Goal: Information Seeking & Learning: Find specific fact

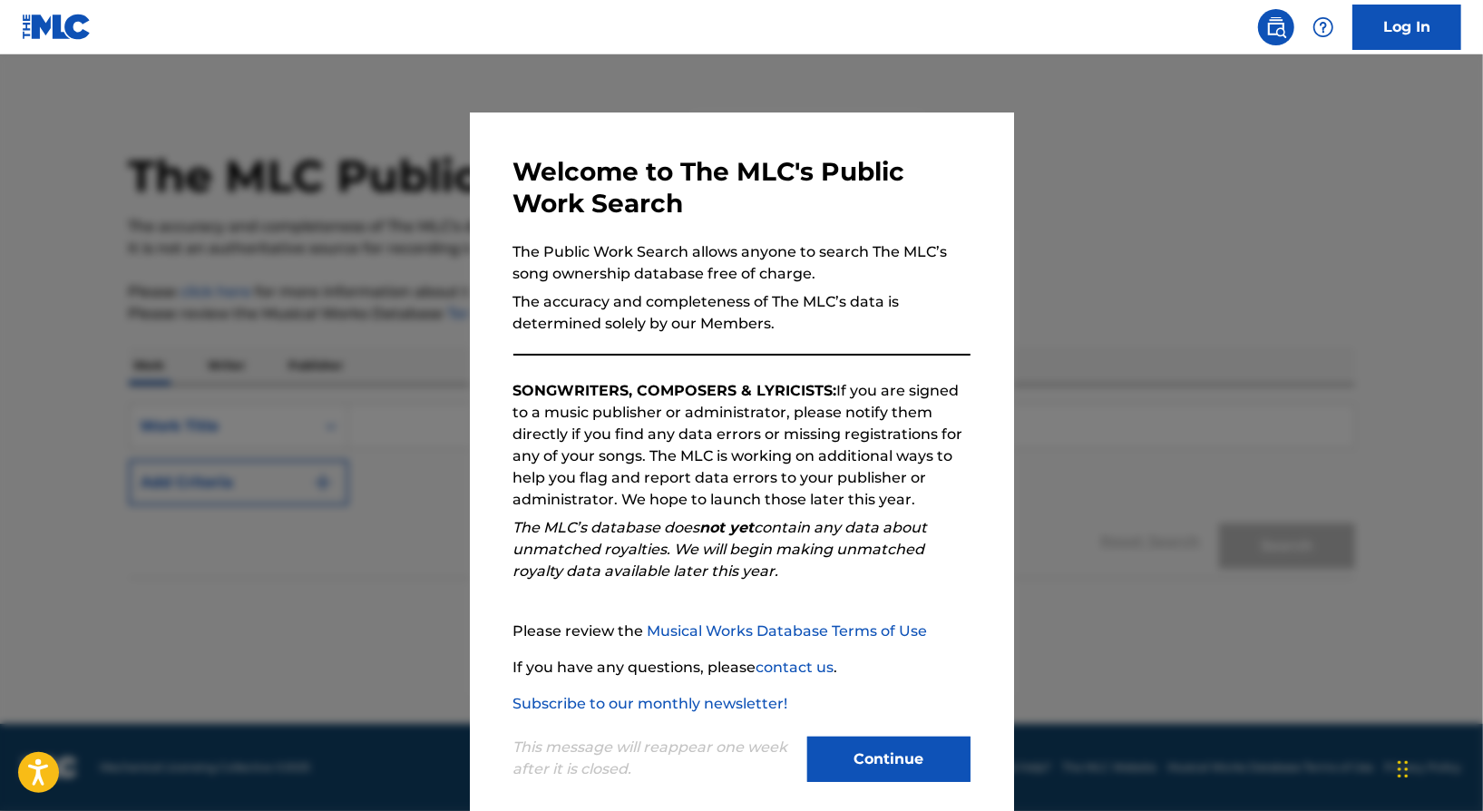
scroll to position [18, 0]
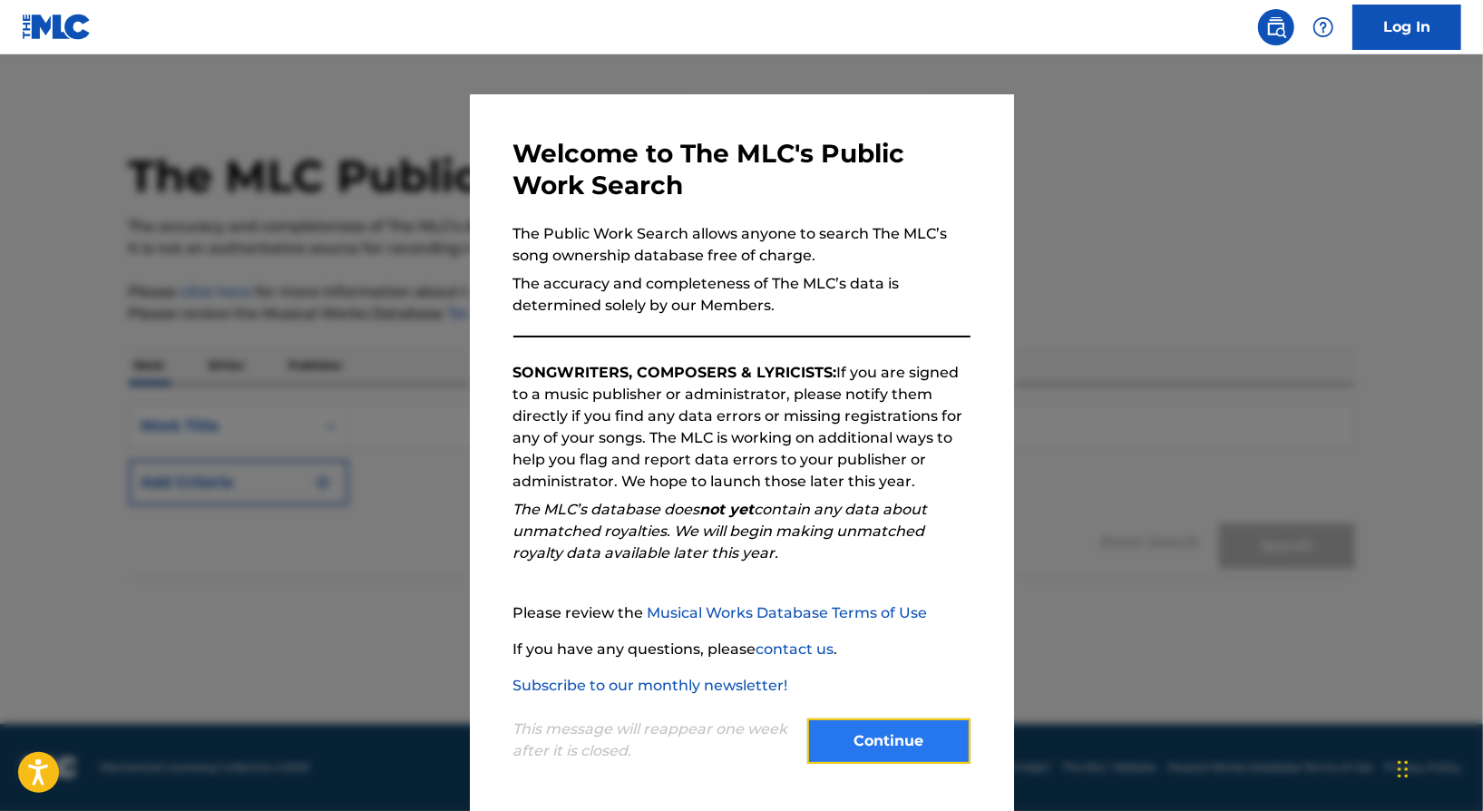
click at [901, 736] on button "Continue" at bounding box center [888, 740] width 163 height 45
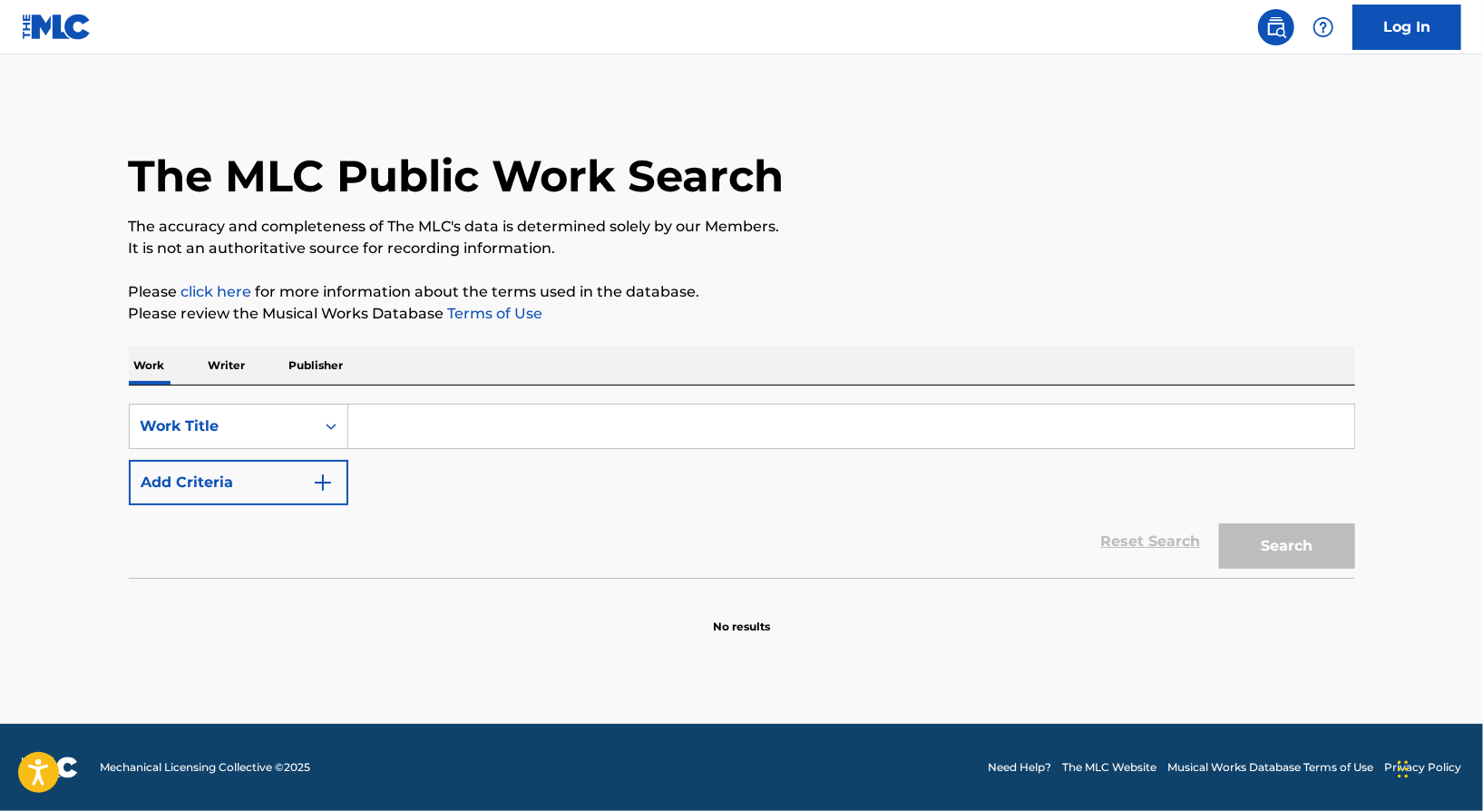
click at [388, 422] on input "Search Form" at bounding box center [851, 426] width 1006 height 44
type input "lose control"
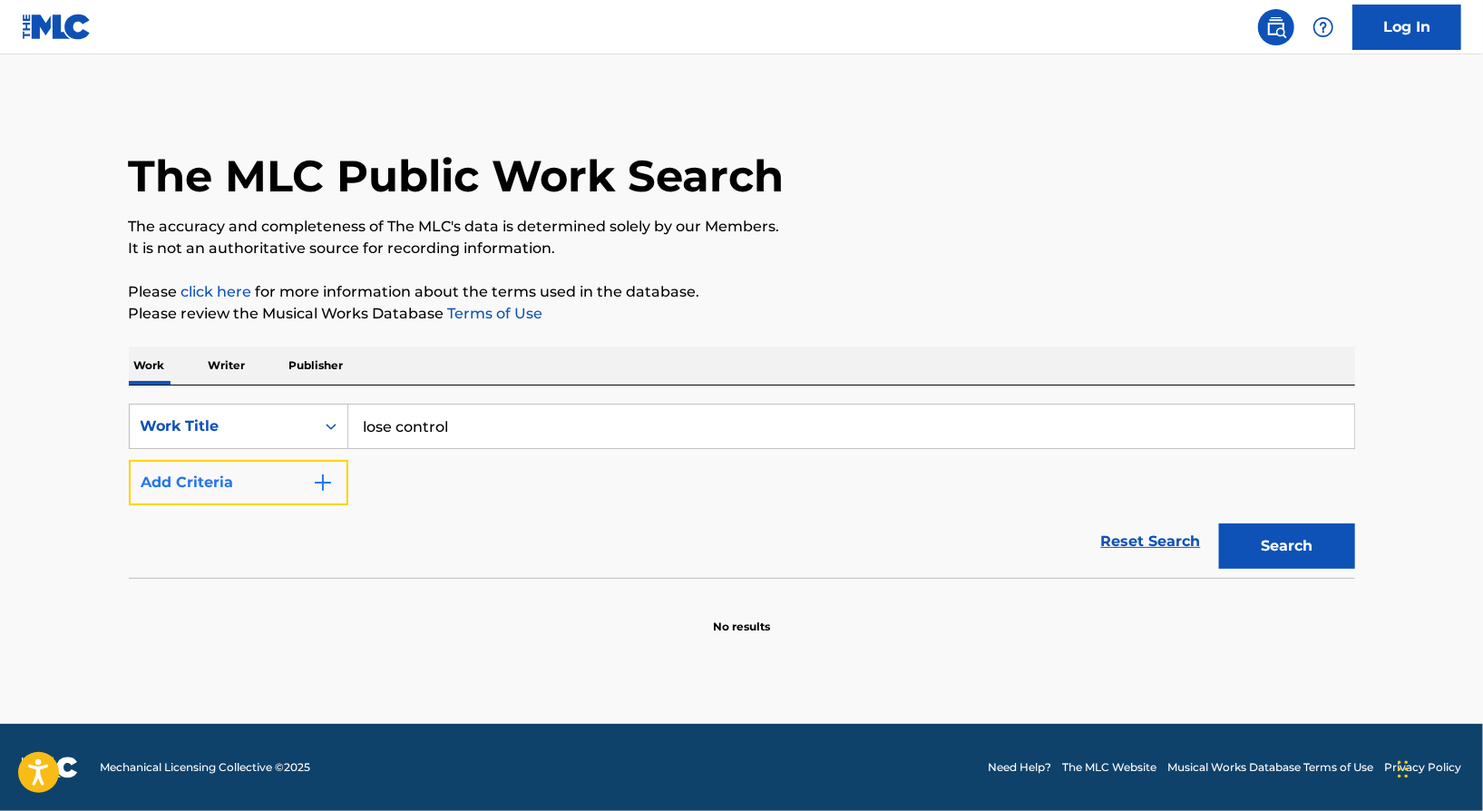
click at [320, 480] on img "Search Form" at bounding box center [323, 483] width 22 height 22
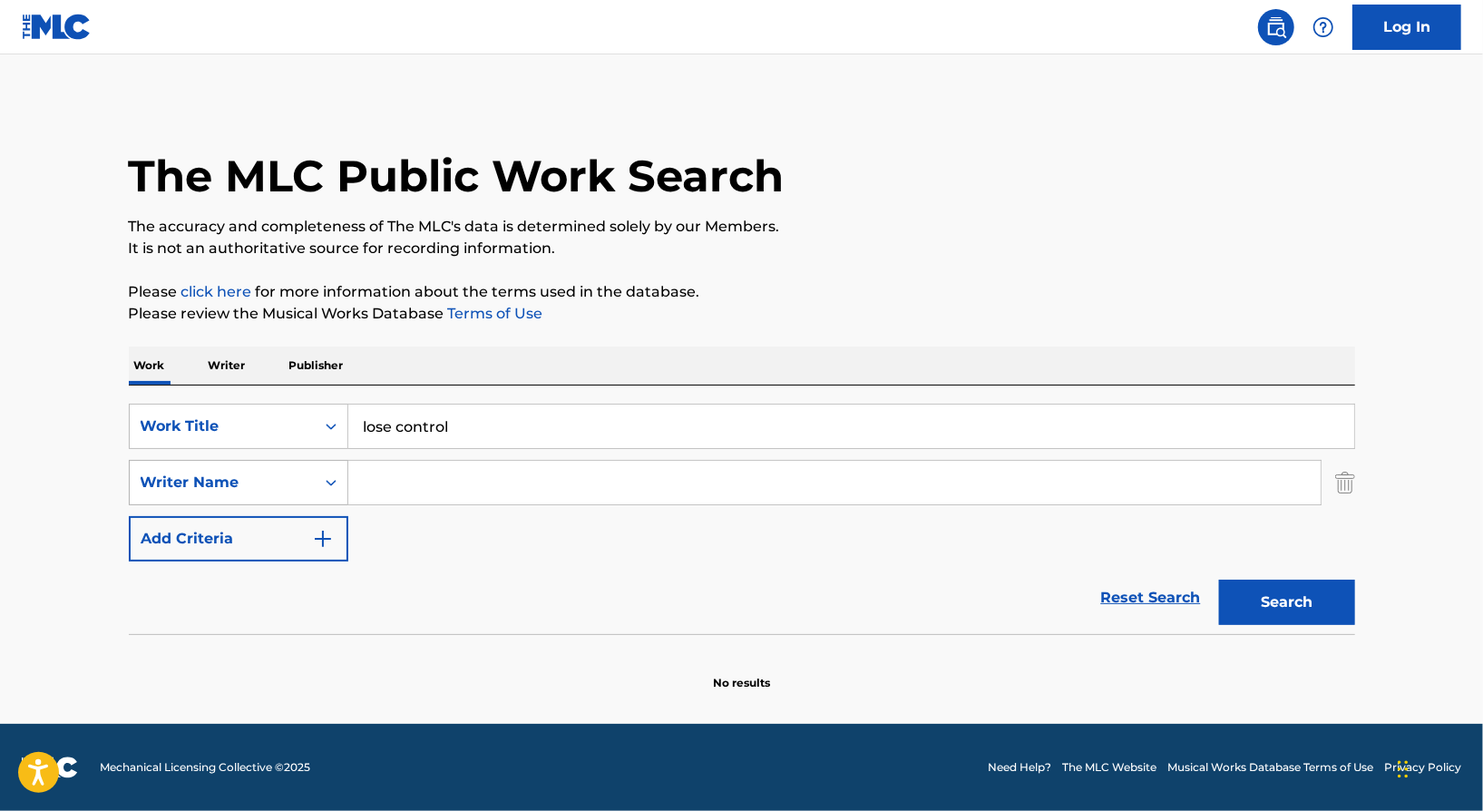
click at [284, 485] on div "Writer Name" at bounding box center [222, 483] width 163 height 22
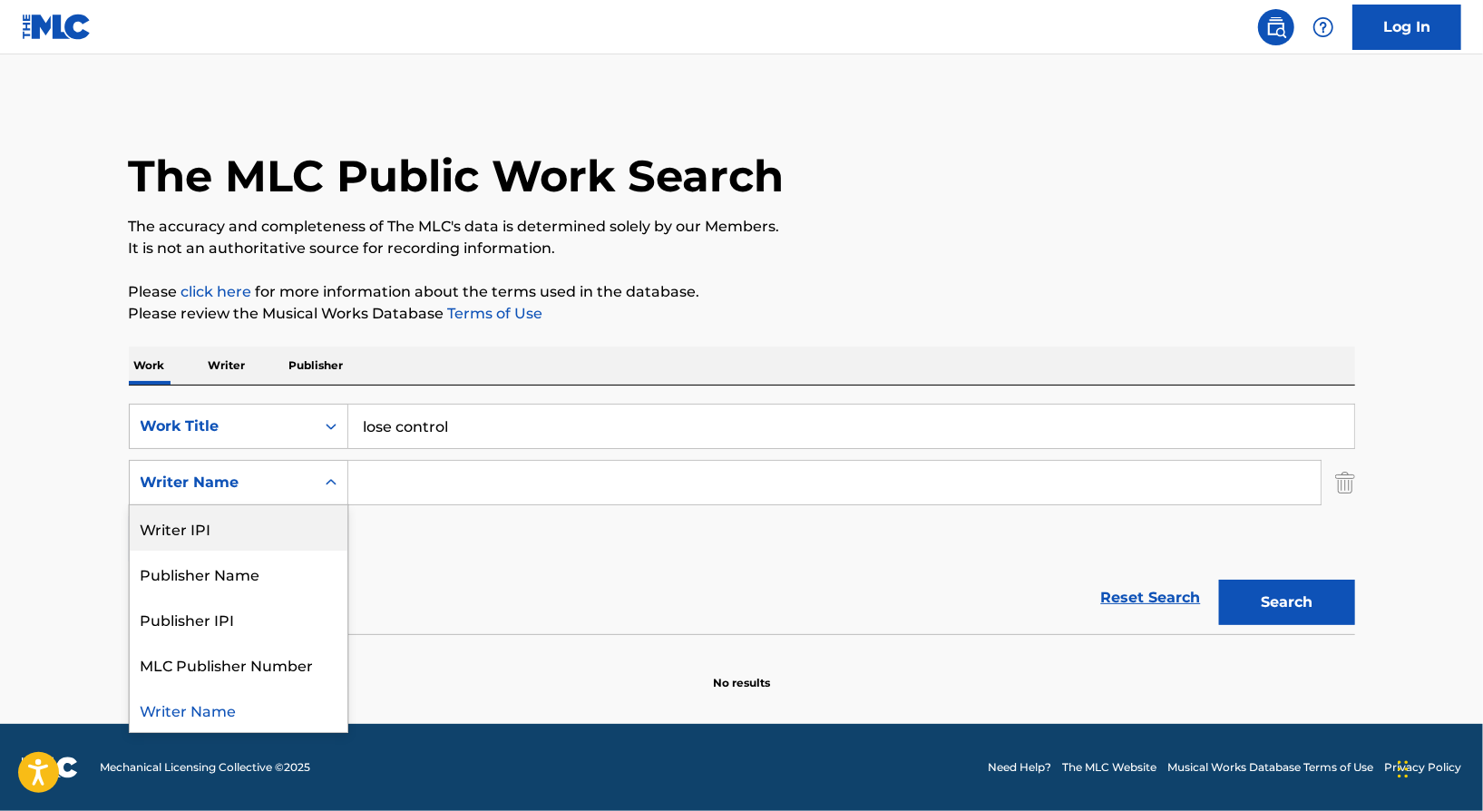
click at [239, 527] on div "Writer IPI" at bounding box center [239, 527] width 218 height 45
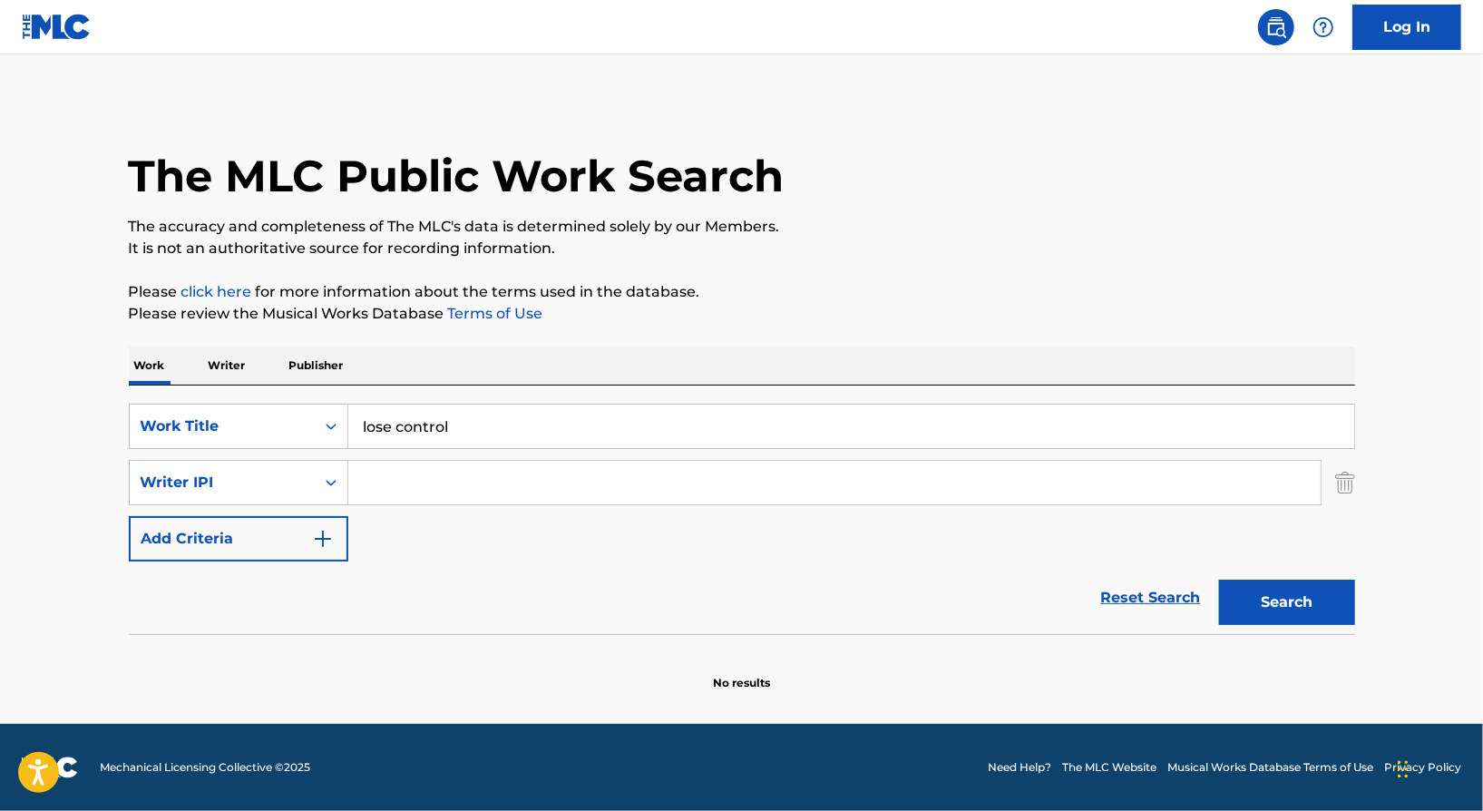
click at [401, 474] on input "Search Form" at bounding box center [834, 483] width 972 height 44
click at [323, 483] on icon "Search Form" at bounding box center [331, 482] width 18 height 18
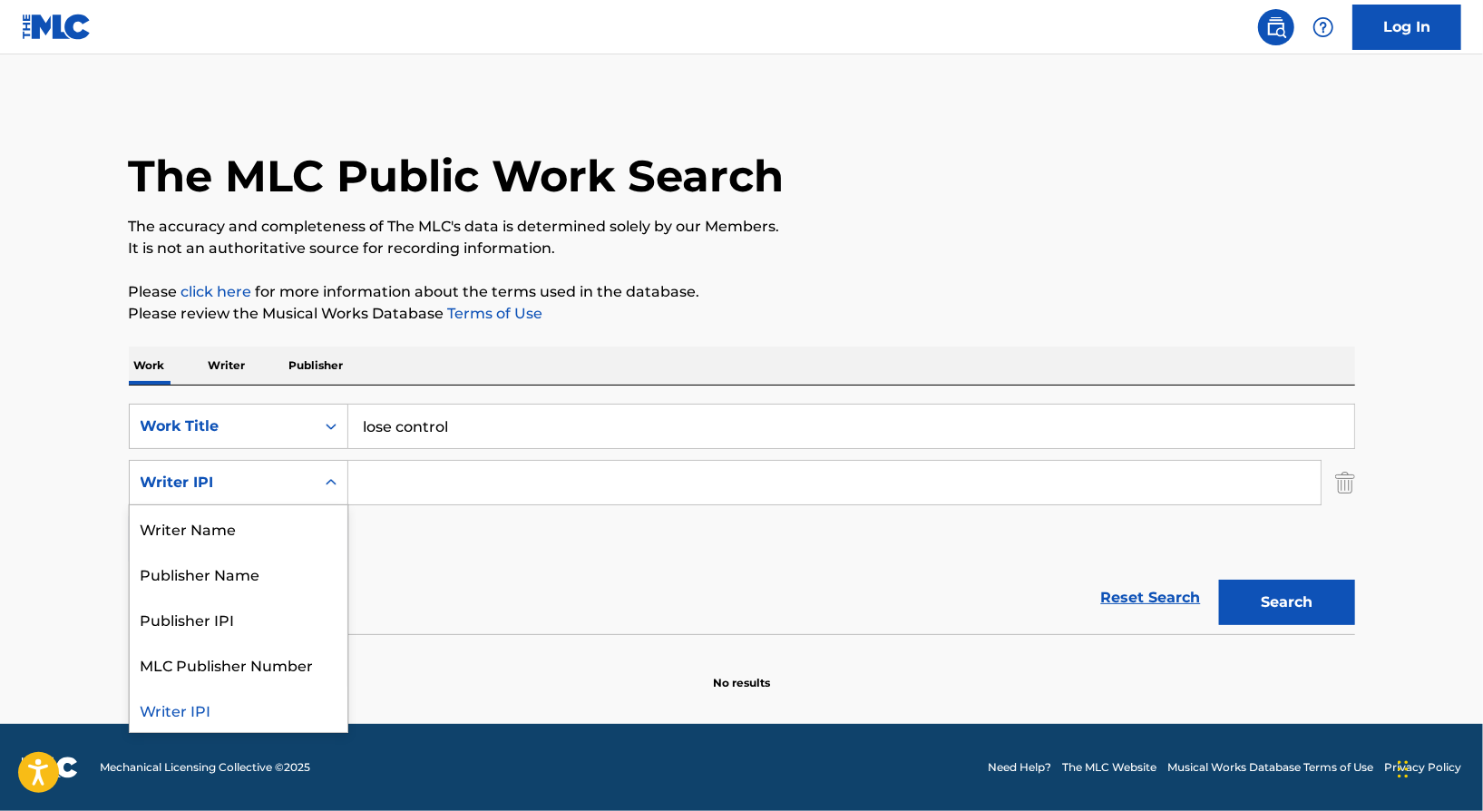
click at [323, 483] on icon "Search Form" at bounding box center [331, 482] width 18 height 18
click at [231, 514] on div "Writer Name" at bounding box center [239, 527] width 218 height 45
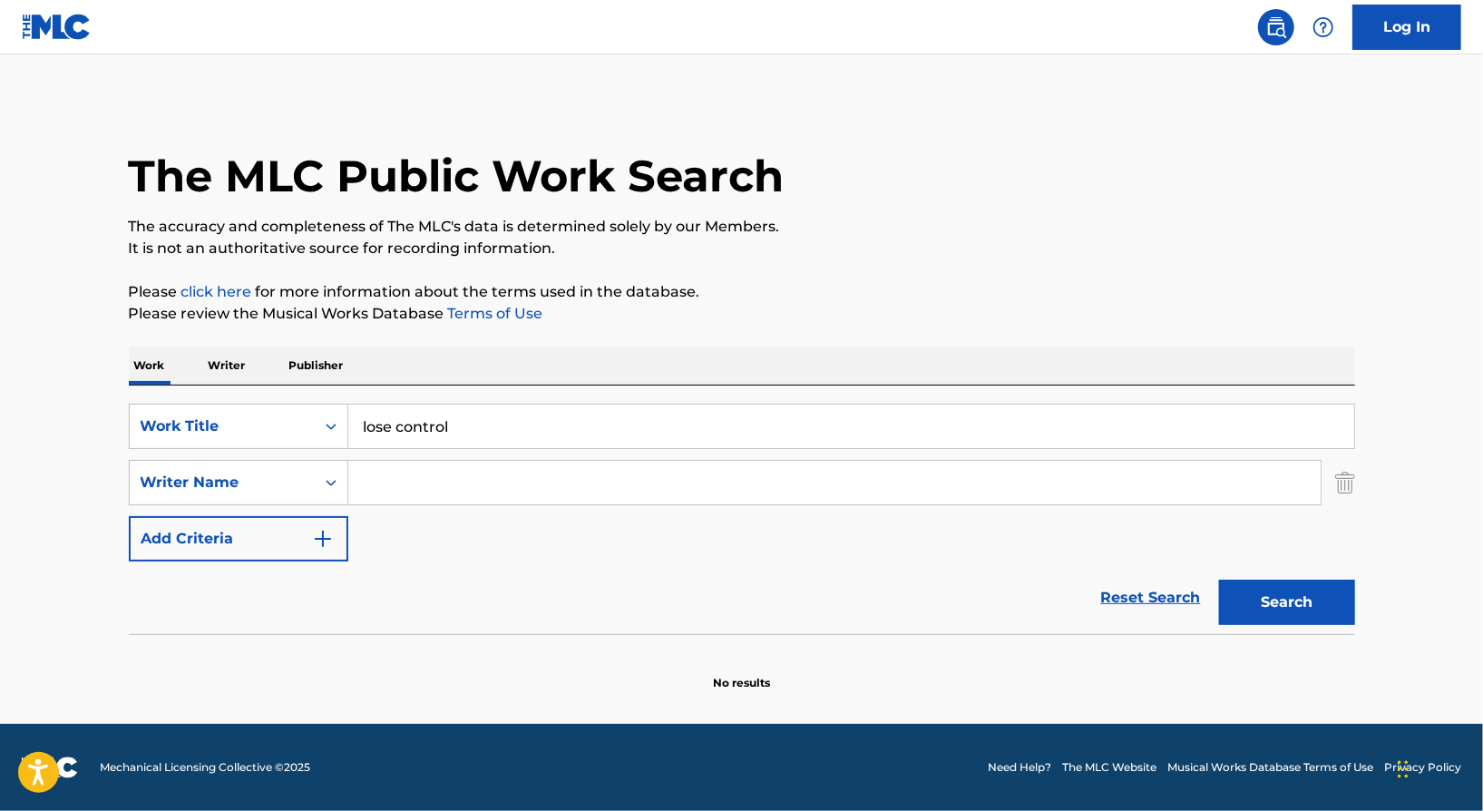
click at [379, 486] on input "Search Form" at bounding box center [834, 483] width 972 height 44
click at [1297, 597] on button "Search" at bounding box center [1287, 601] width 136 height 45
click at [673, 507] on div "SearchWithCriteria857943bb-49ca-4b94-9b5a-6ede8a944dc0 Work Title lose control …" at bounding box center [742, 483] width 1226 height 158
click at [637, 491] on input "[PERSON_NAME]" at bounding box center [834, 483] width 972 height 44
type input "[PERSON_NAME]"
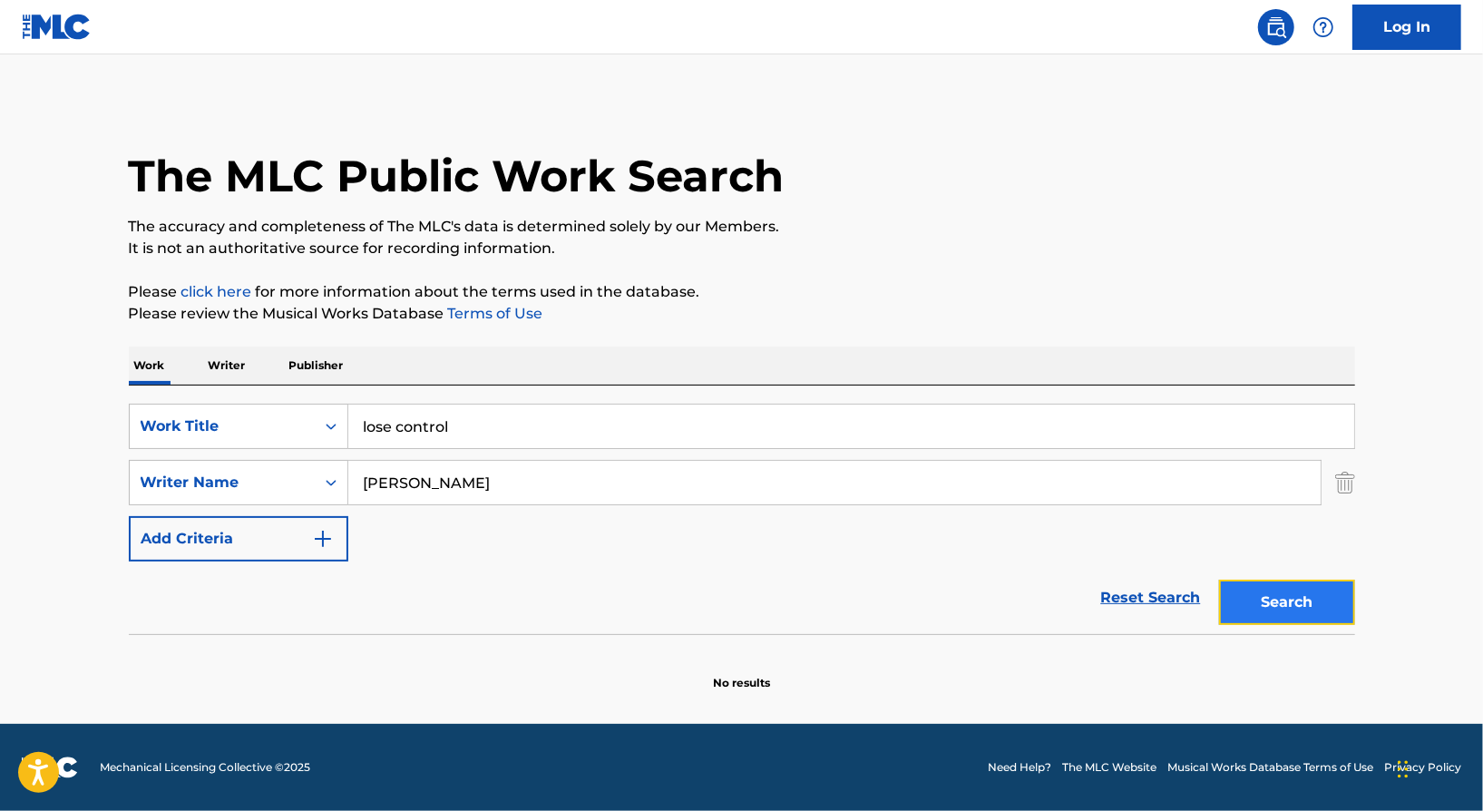
click at [1268, 602] on button "Search" at bounding box center [1287, 601] width 136 height 45
drag, startPoint x: 598, startPoint y: 503, endPoint x: 236, endPoint y: 462, distance: 364.2
click at [236, 462] on div "SearchWithCriteria18aab782-50f4-484e-a525-0433ac71c84c Writer Name [PERSON_NAME]" at bounding box center [742, 482] width 1226 height 45
click at [1272, 592] on button "Search" at bounding box center [1287, 601] width 136 height 45
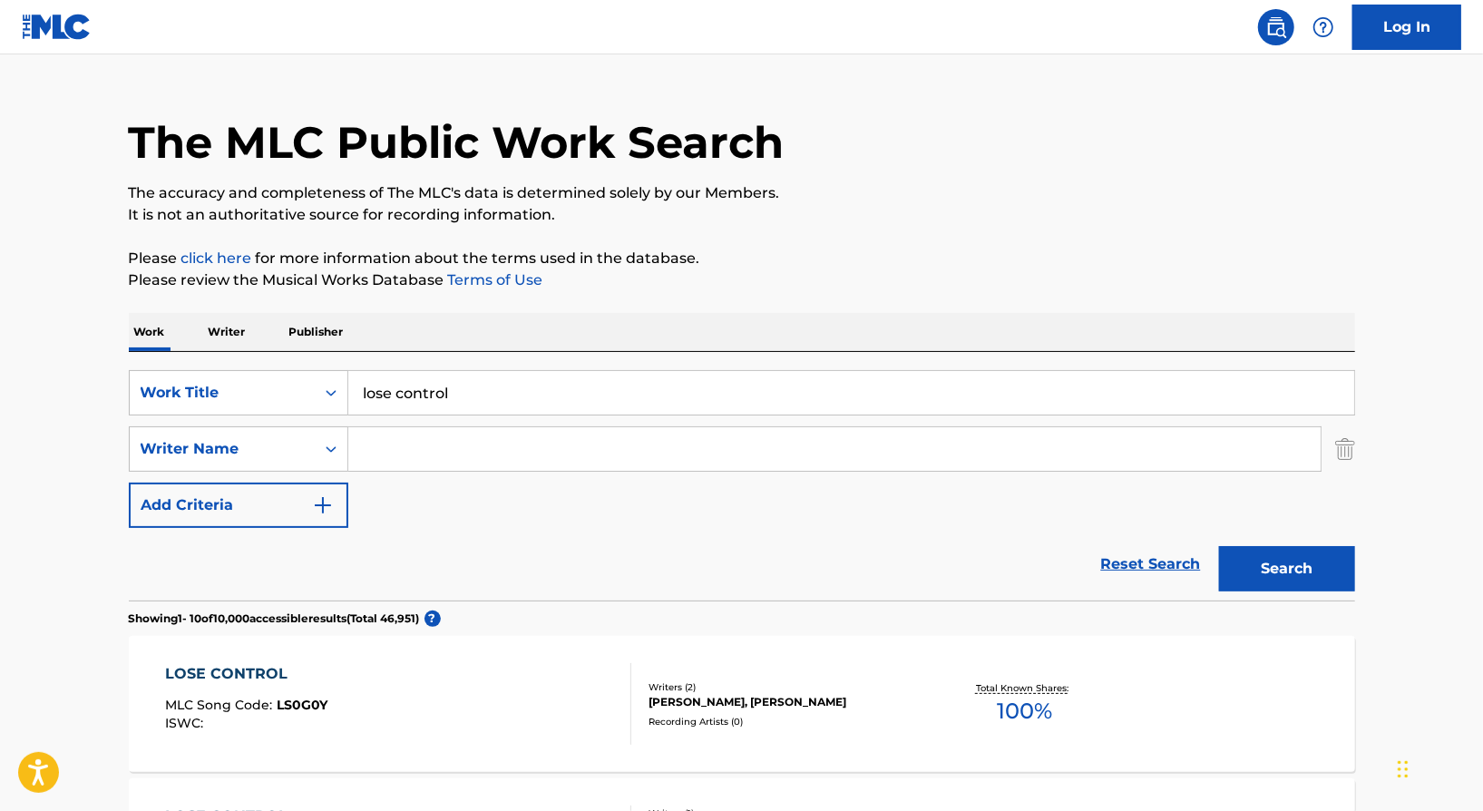
scroll to position [0, 0]
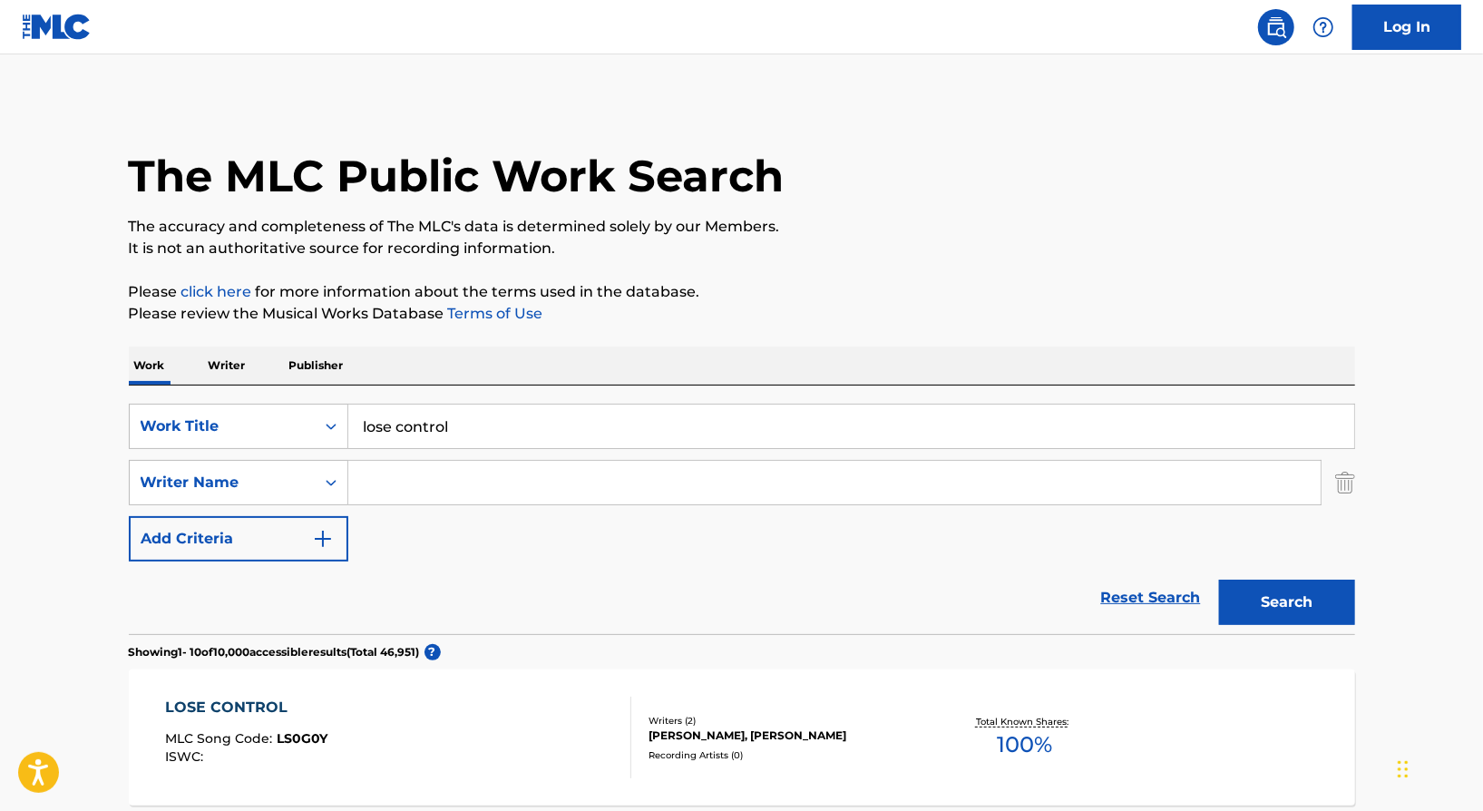
click at [404, 483] on input "Search Form" at bounding box center [834, 483] width 972 height 44
click at [1281, 594] on button "Search" at bounding box center [1287, 601] width 136 height 45
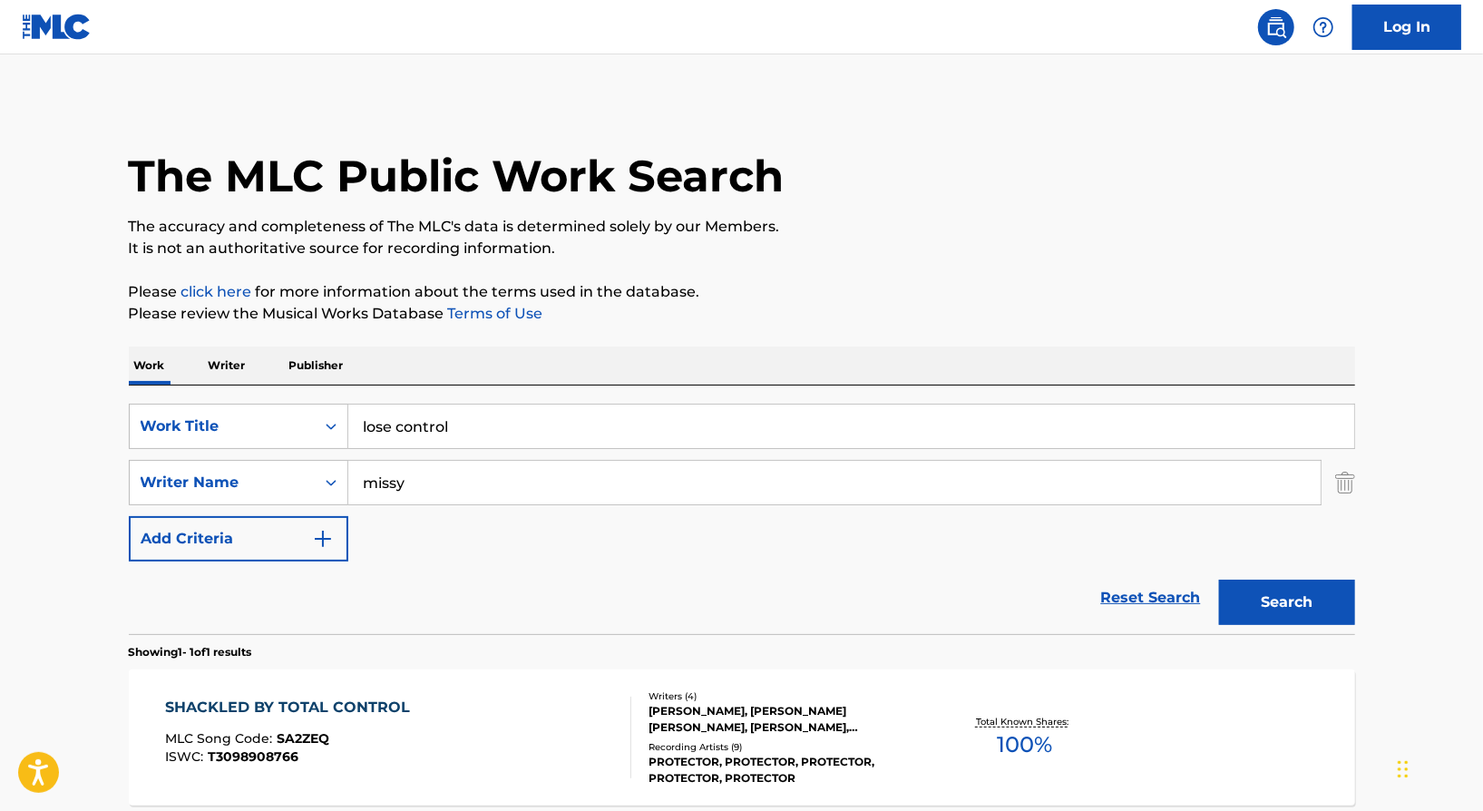
drag, startPoint x: 471, startPoint y: 483, endPoint x: 259, endPoint y: 454, distance: 213.3
click at [259, 454] on div "SearchWithCriteria857943bb-49ca-4b94-9b5a-6ede8a944dc0 Work Title lose control …" at bounding box center [742, 483] width 1226 height 158
click at [512, 465] on input "missy" at bounding box center [834, 483] width 972 height 44
drag, startPoint x: 520, startPoint y: 487, endPoint x: 406, endPoint y: 487, distance: 114.2
click at [406, 487] on input "missy" at bounding box center [834, 483] width 972 height 44
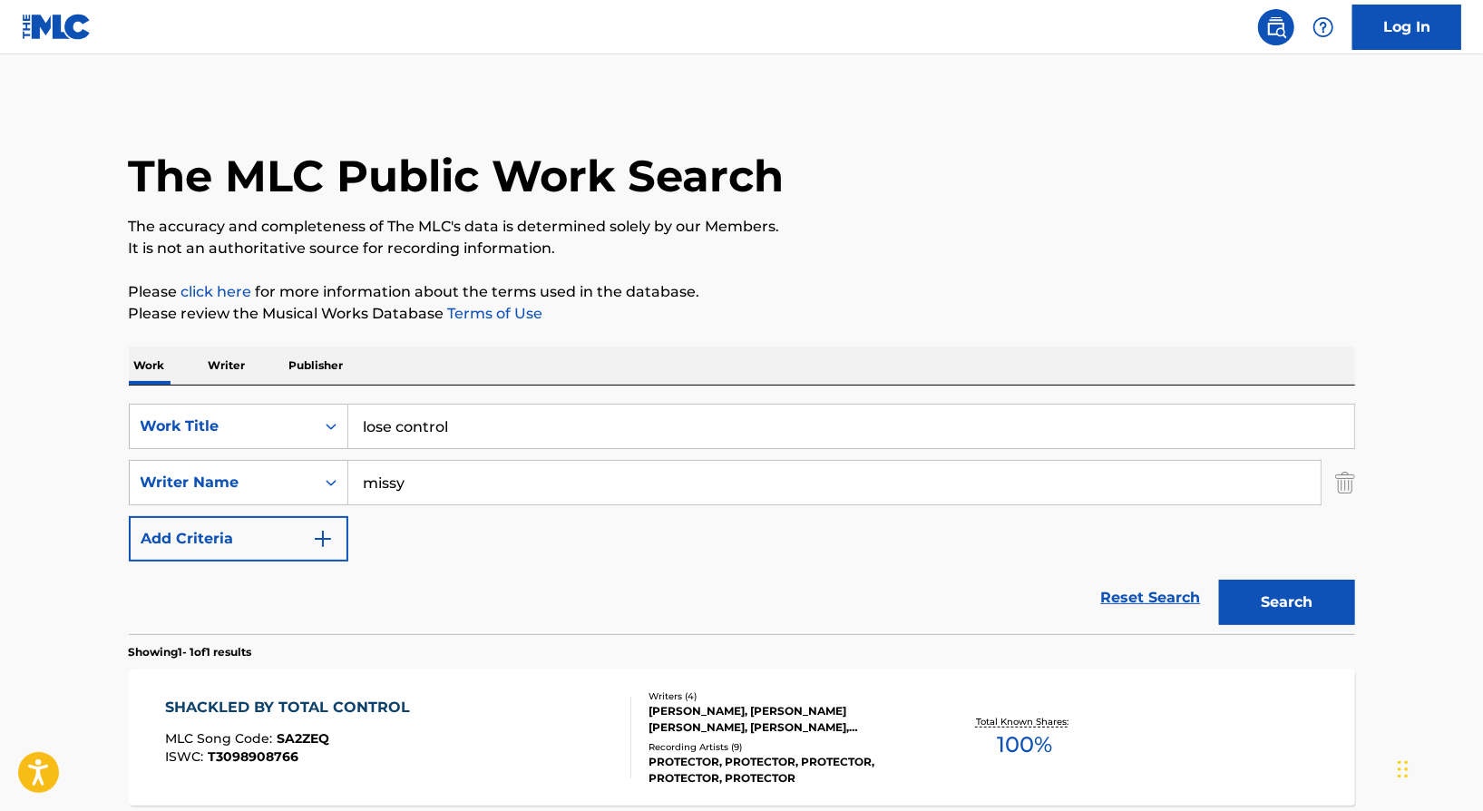
click at [489, 482] on input "missy" at bounding box center [834, 483] width 972 height 44
drag, startPoint x: 489, startPoint y: 482, endPoint x: 328, endPoint y: 487, distance: 160.6
click at [328, 487] on div "SearchWithCriteria18aab782-50f4-484e-a525-0433ac71c84c Writer Name missy" at bounding box center [742, 482] width 1226 height 45
click at [390, 486] on input "missy" at bounding box center [834, 483] width 972 height 44
drag, startPoint x: 381, startPoint y: 486, endPoint x: 519, endPoint y: 464, distance: 139.5
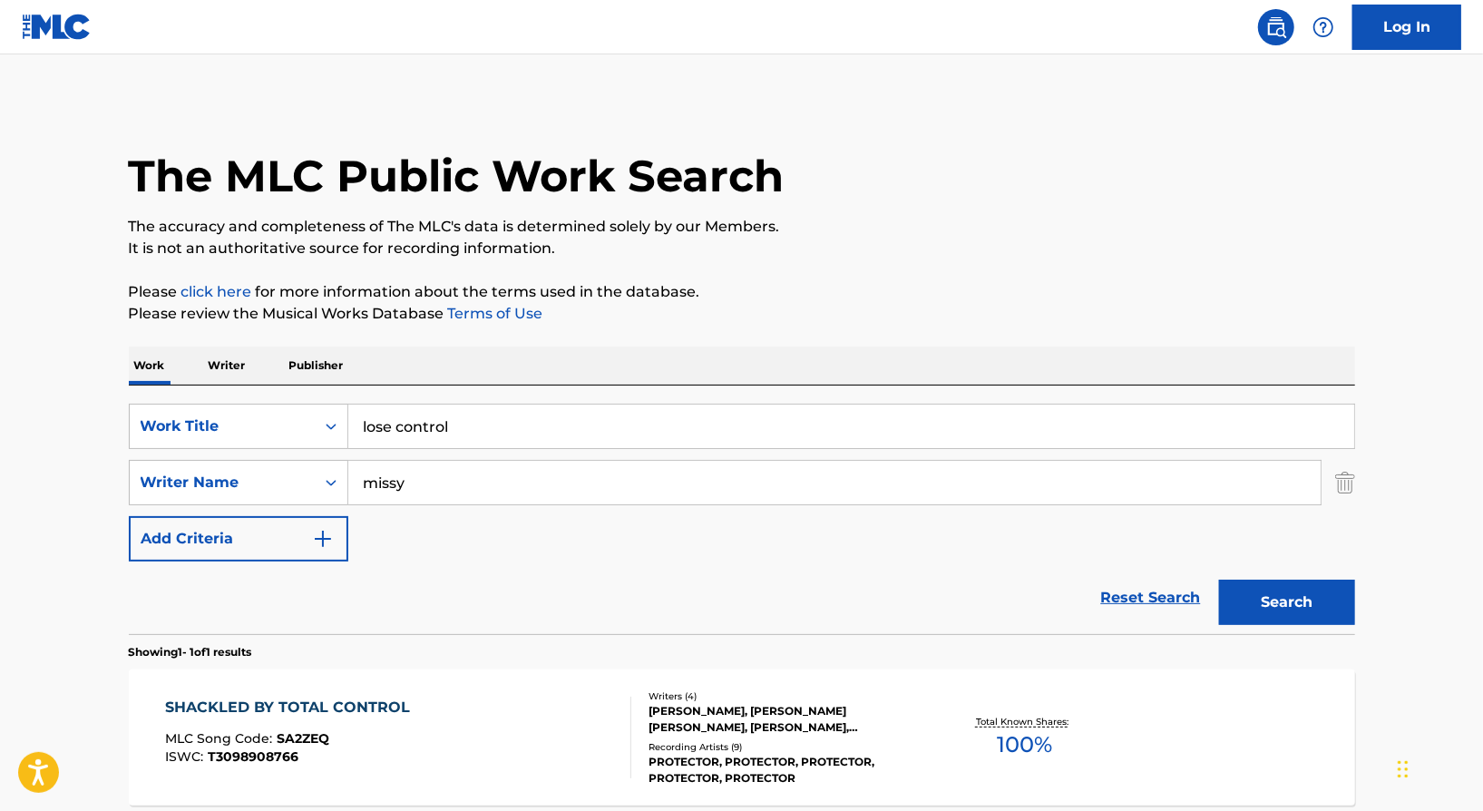
click at [519, 464] on input "missy" at bounding box center [834, 483] width 972 height 44
type input "m"
click at [453, 489] on input "Search Form" at bounding box center [834, 483] width 972 height 44
click at [395, 472] on input "Search Form" at bounding box center [834, 483] width 972 height 44
click at [241, 363] on p "Writer" at bounding box center [227, 365] width 48 height 38
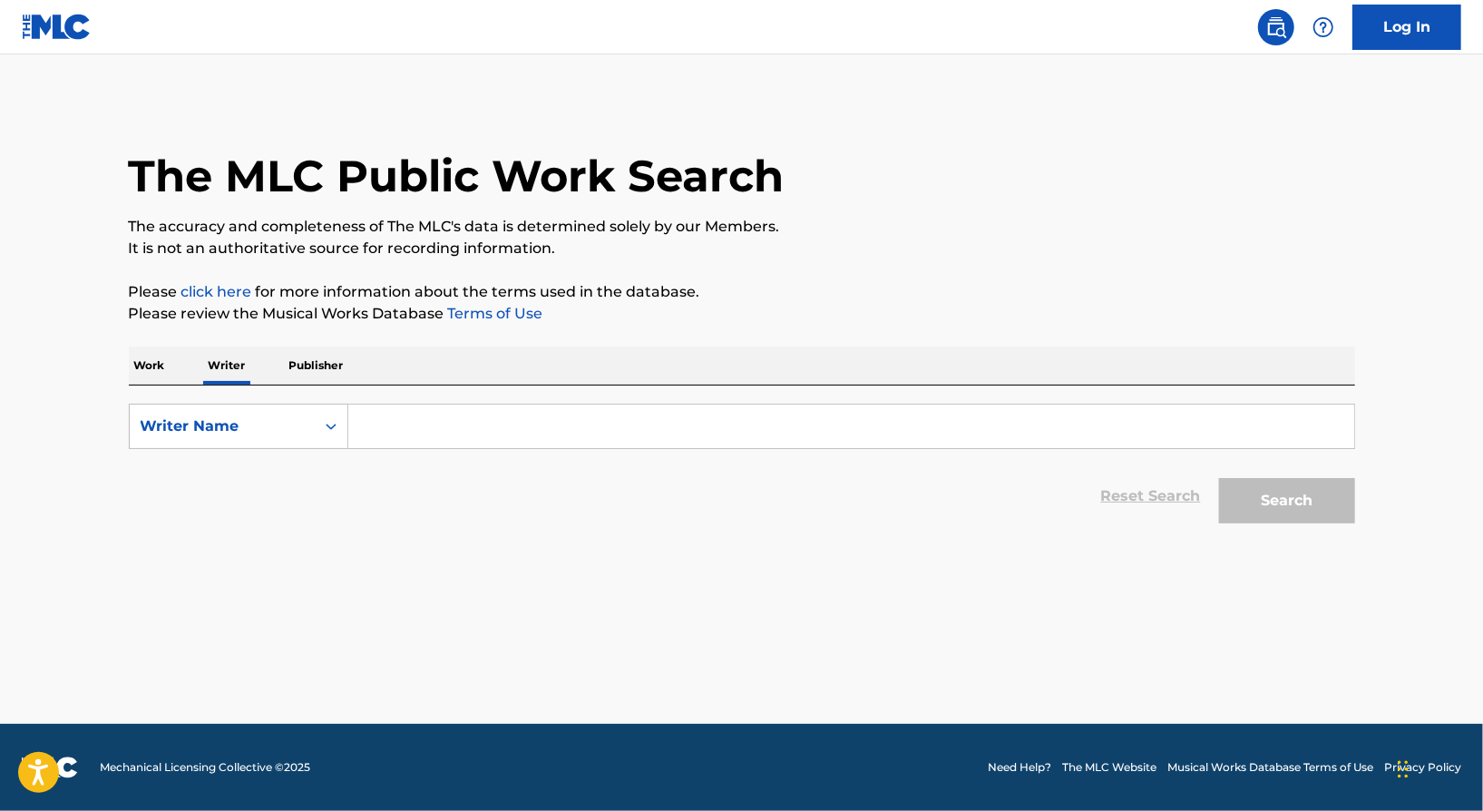
click at [152, 373] on p "Work" at bounding box center [150, 365] width 42 height 38
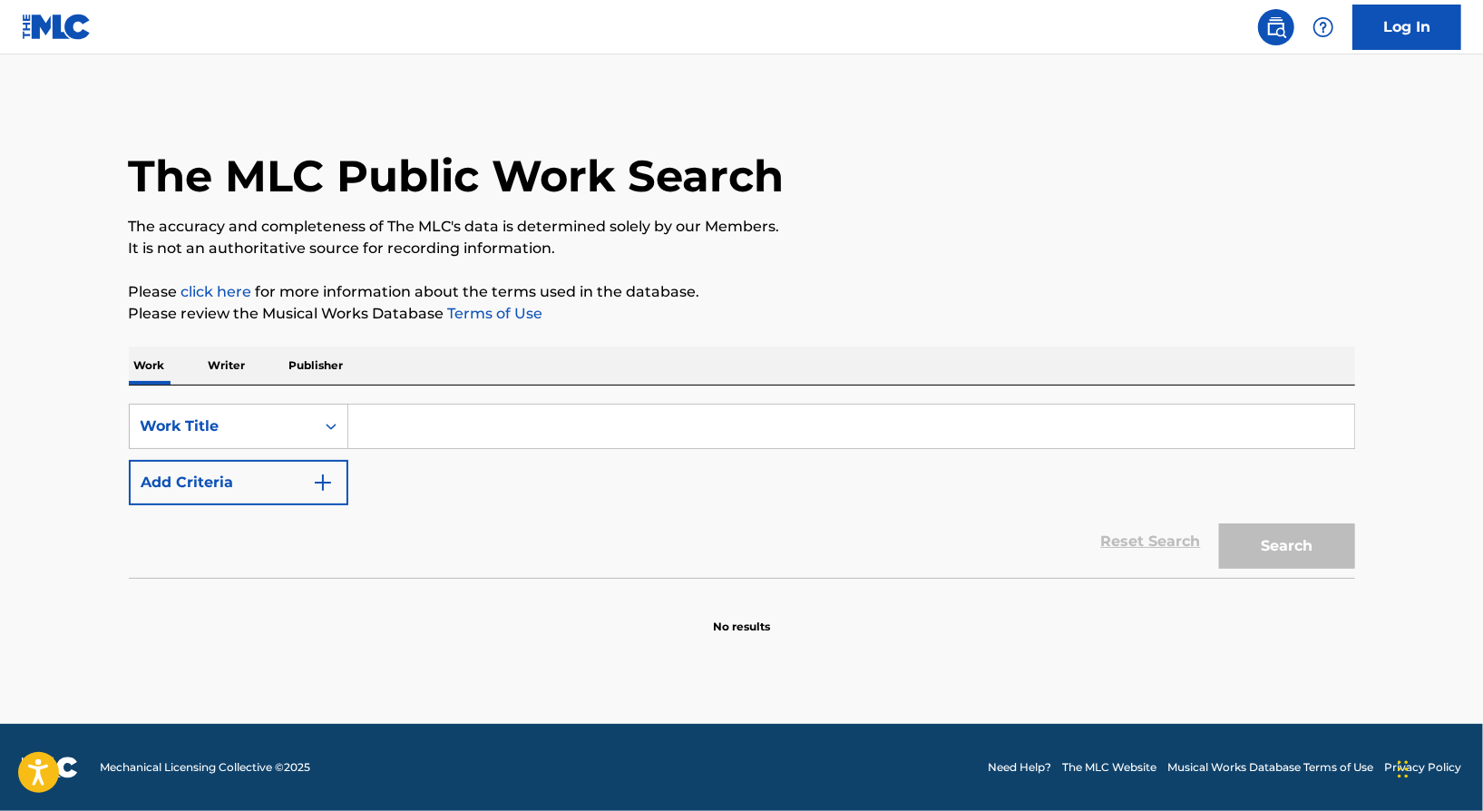
click at [220, 382] on p "Writer" at bounding box center [227, 365] width 48 height 38
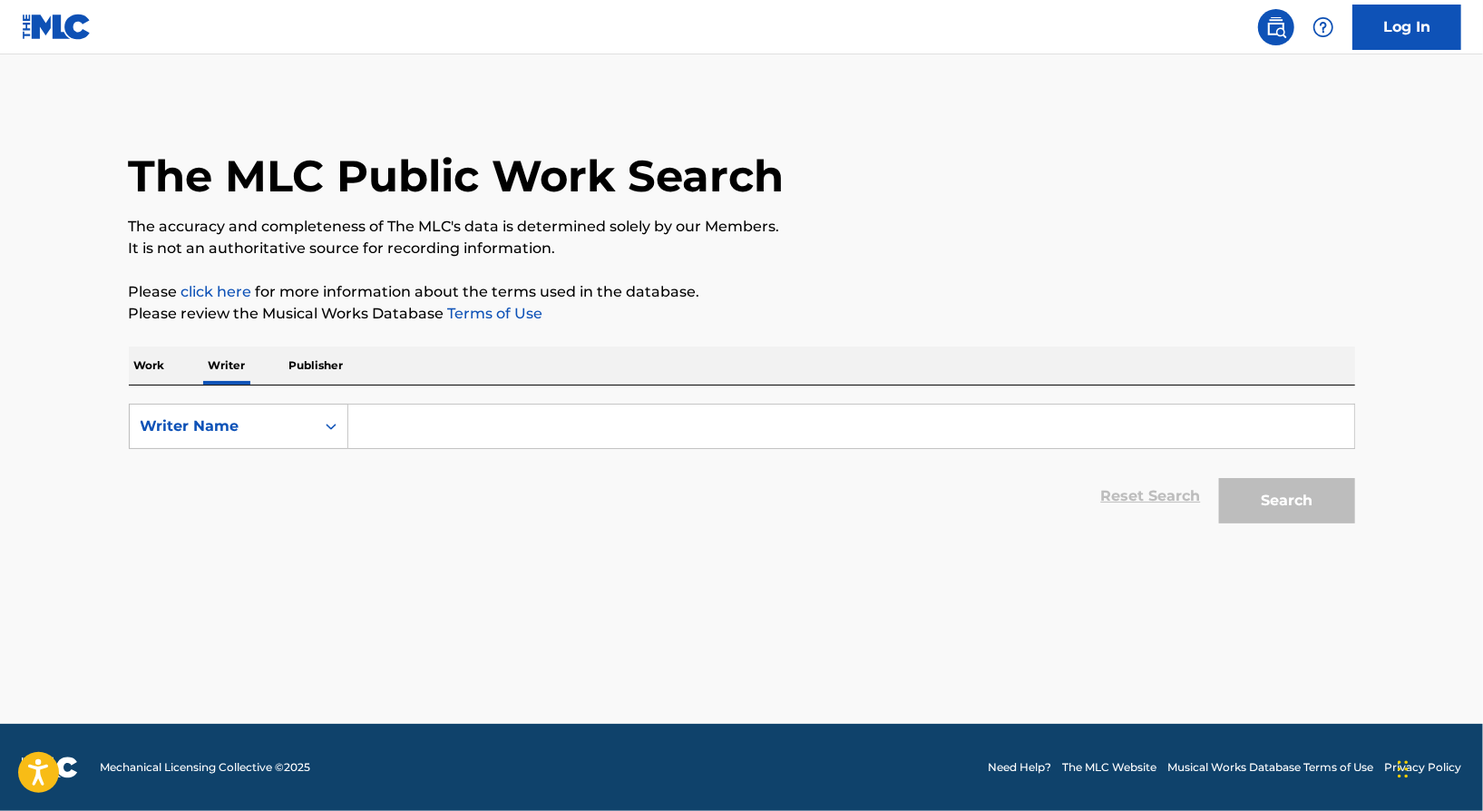
click at [444, 446] on input "Search Form" at bounding box center [851, 426] width 1006 height 44
type input "[PERSON_NAME]"
click at [1268, 498] on button "Search" at bounding box center [1287, 500] width 136 height 45
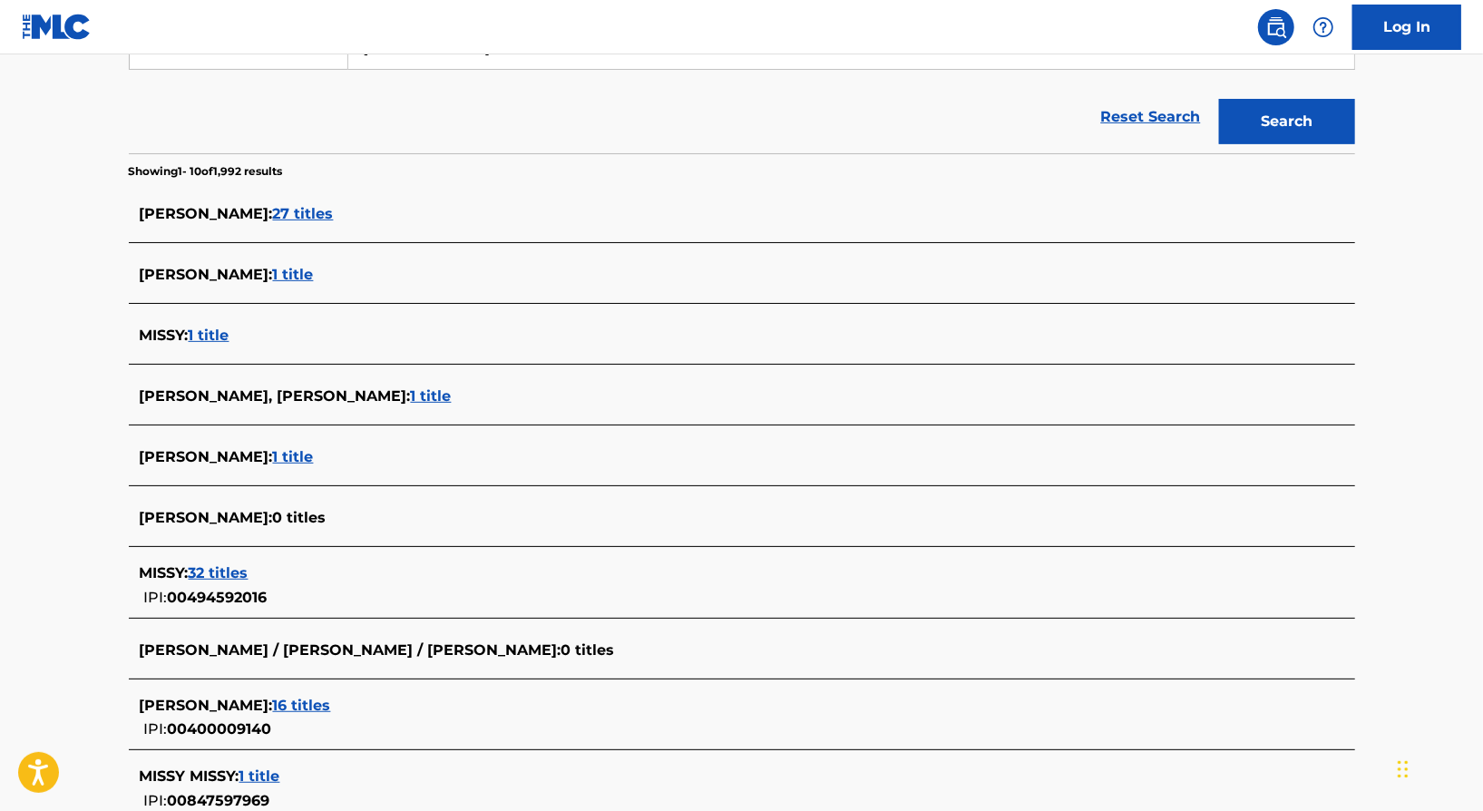
scroll to position [277, 0]
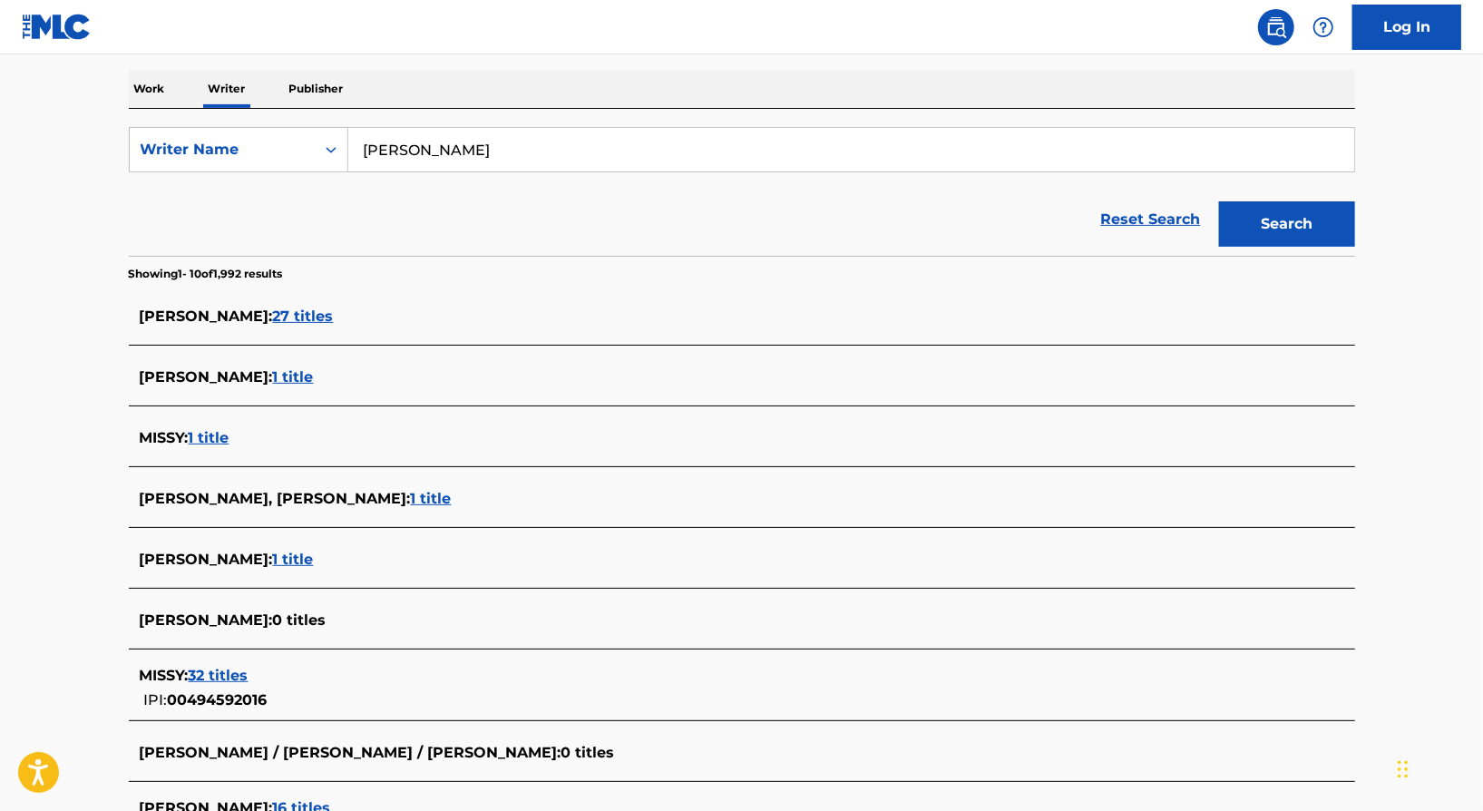
click at [276, 313] on span "27 titles" at bounding box center [303, 315] width 61 height 17
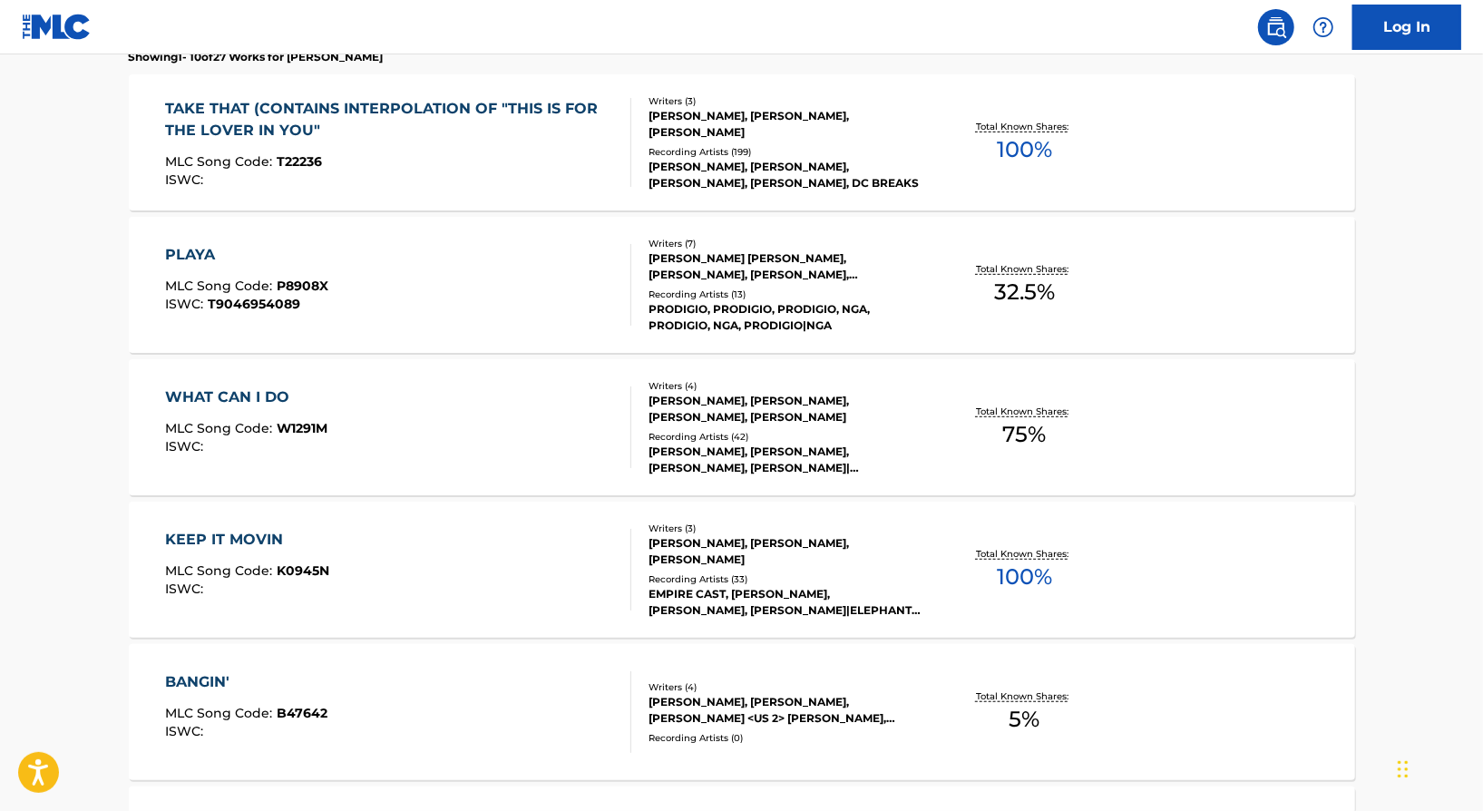
scroll to position [547, 0]
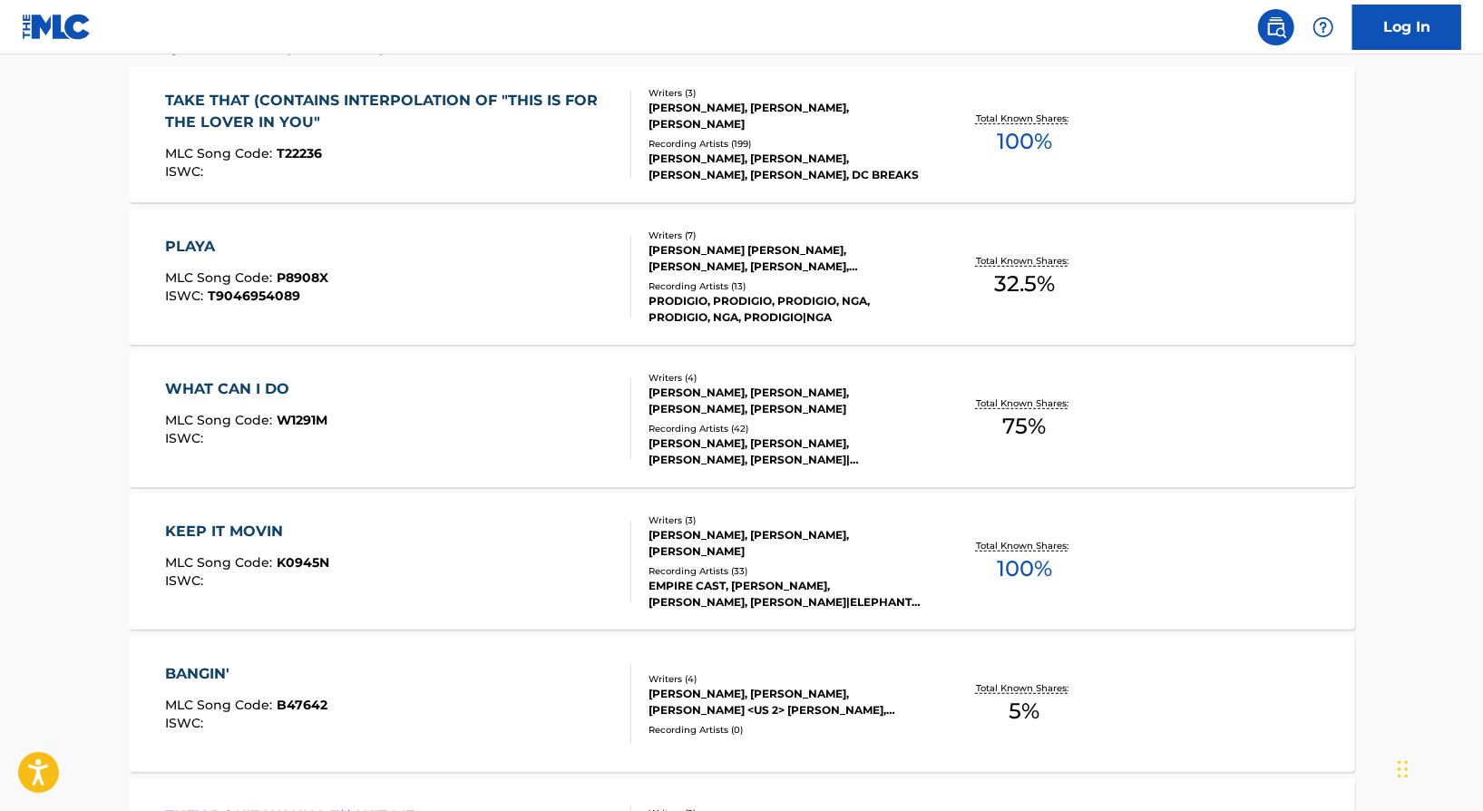
click at [727, 458] on div "[PERSON_NAME], [PERSON_NAME], [PERSON_NAME], [PERSON_NAME]|[PERSON_NAME], [PERS…" at bounding box center [785, 451] width 274 height 33
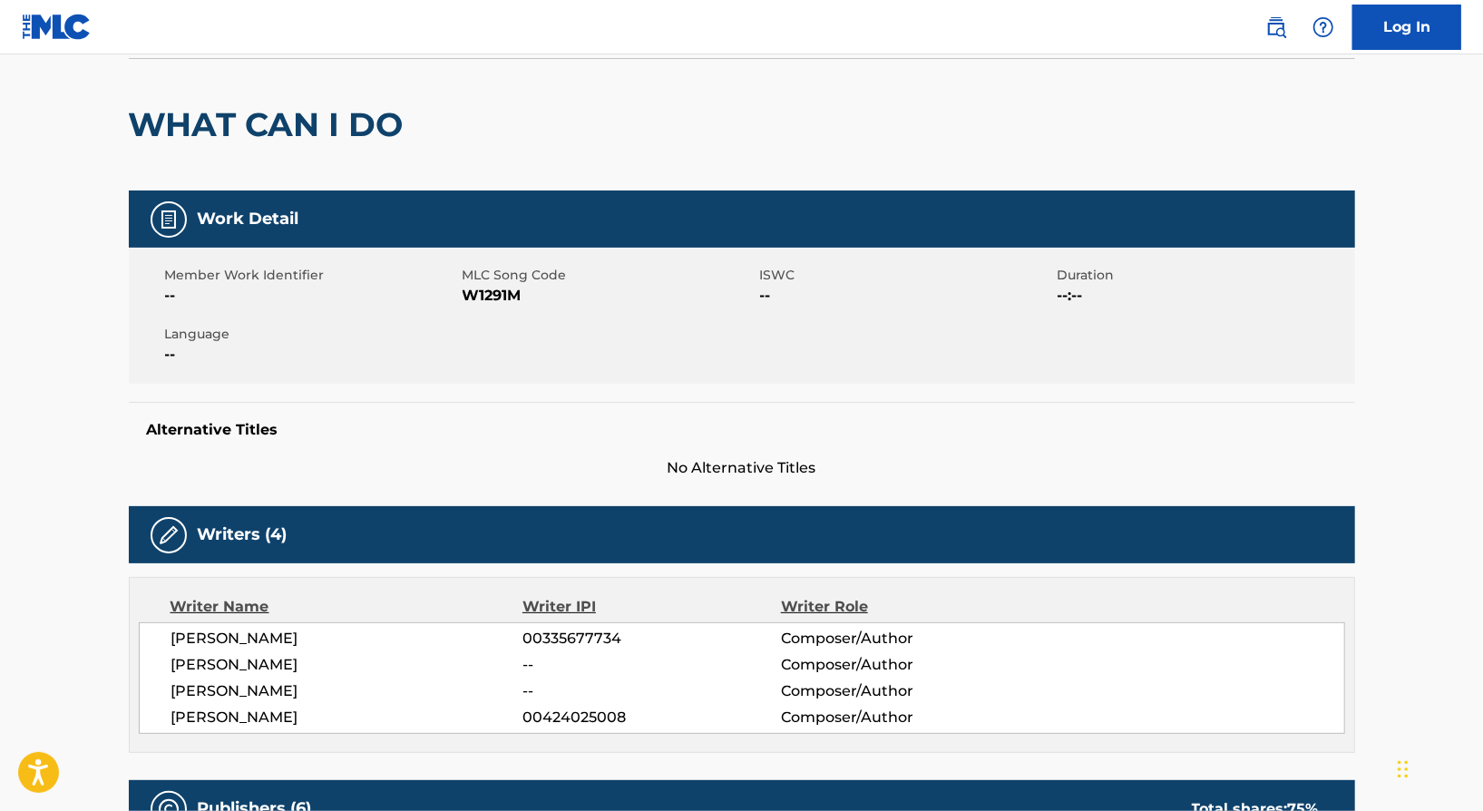
scroll to position [132, 0]
